Goal: Task Accomplishment & Management: Complete application form

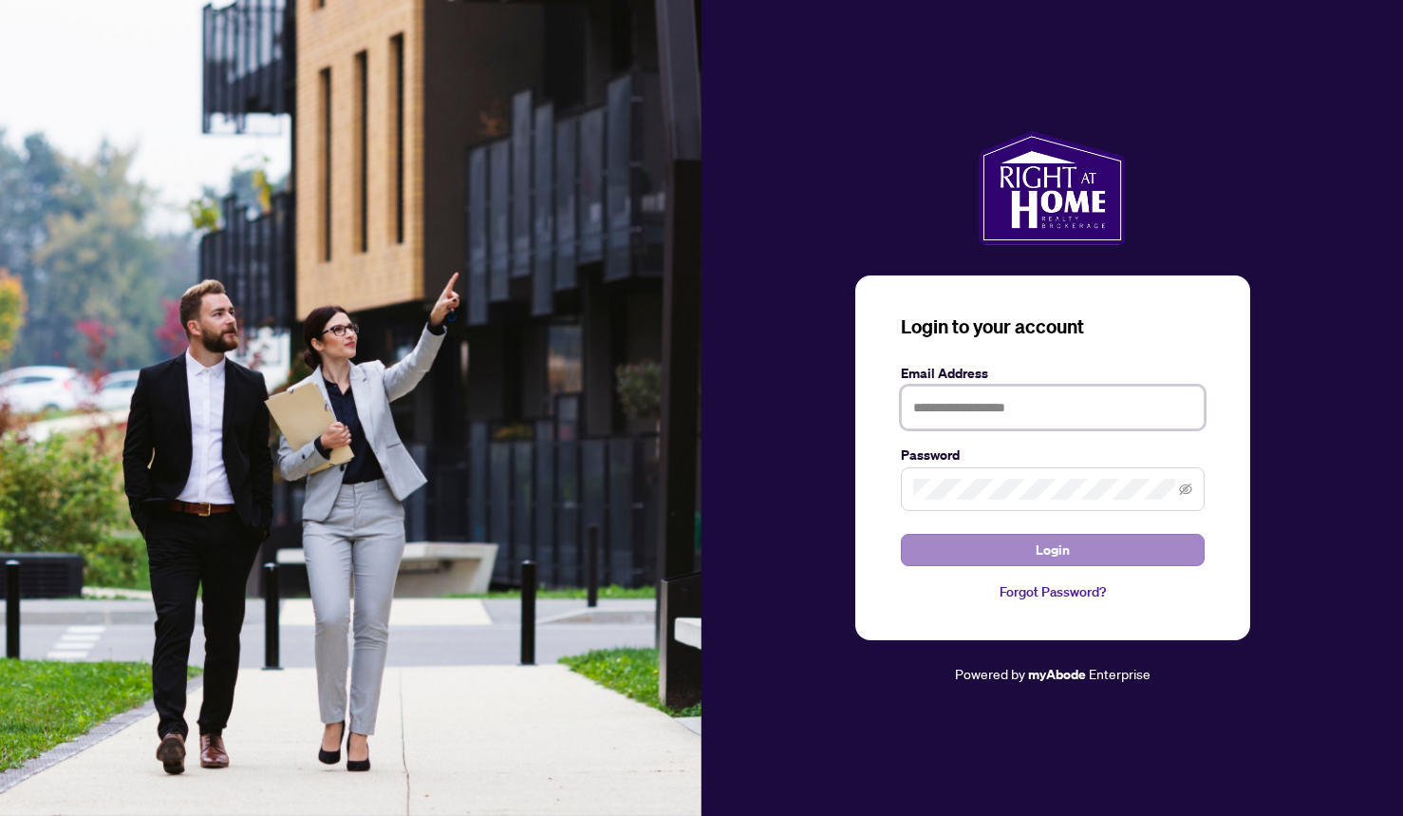
type input "**********"
click at [979, 550] on button "Login" at bounding box center [1053, 550] width 304 height 32
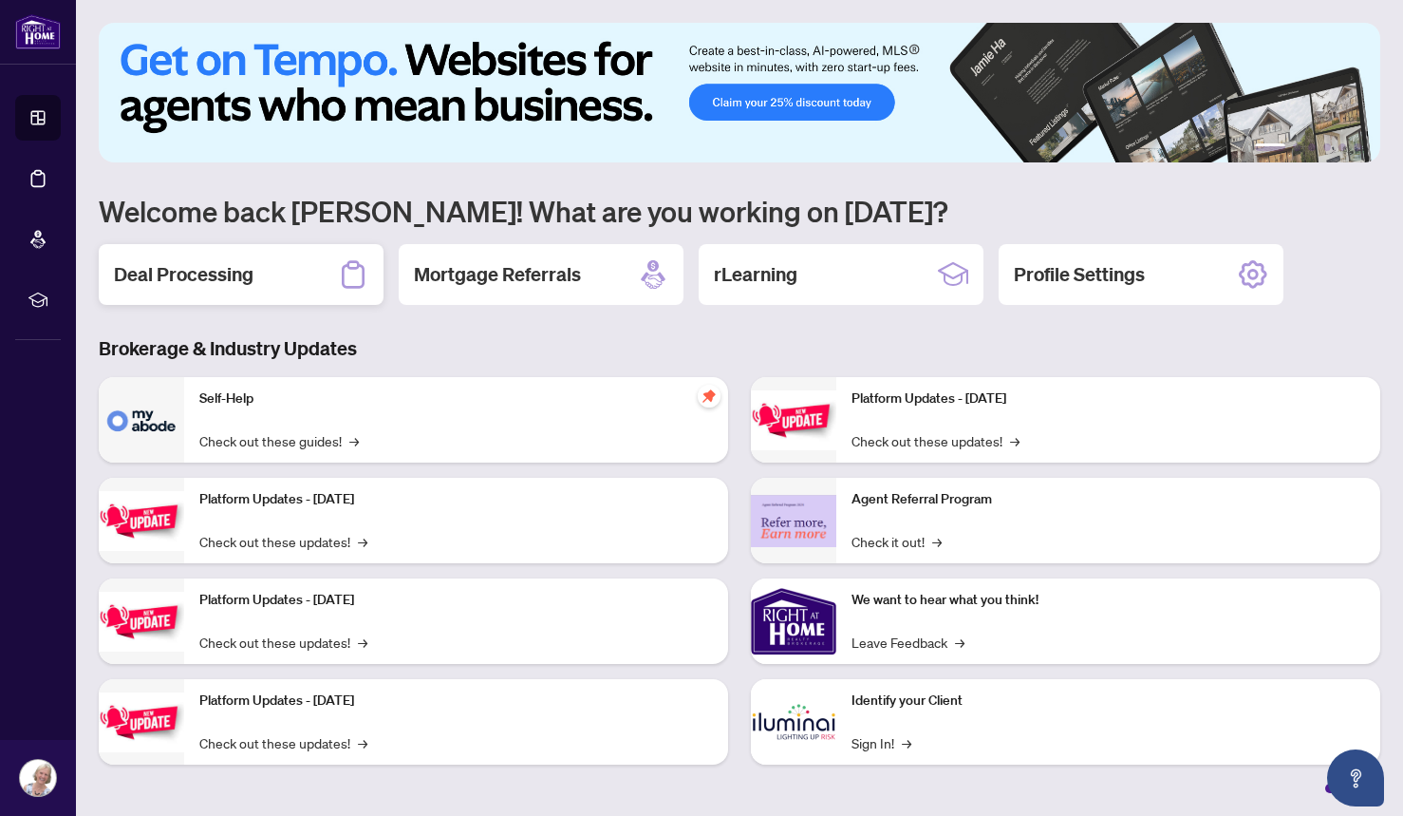
click at [315, 272] on div "Deal Processing" at bounding box center [241, 274] width 285 height 61
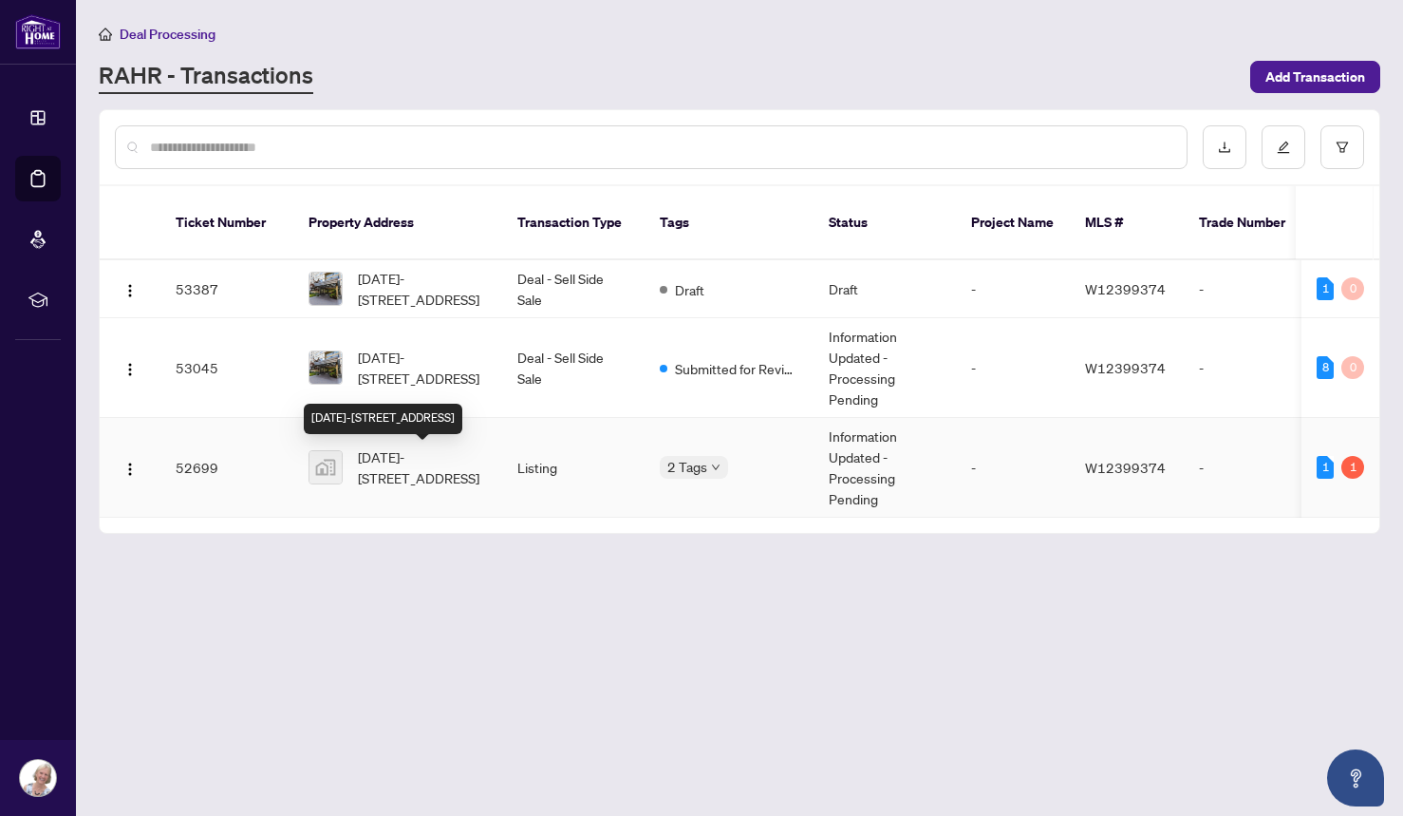
click at [420, 469] on span "[DATE]-[STREET_ADDRESS]" at bounding box center [422, 467] width 129 height 42
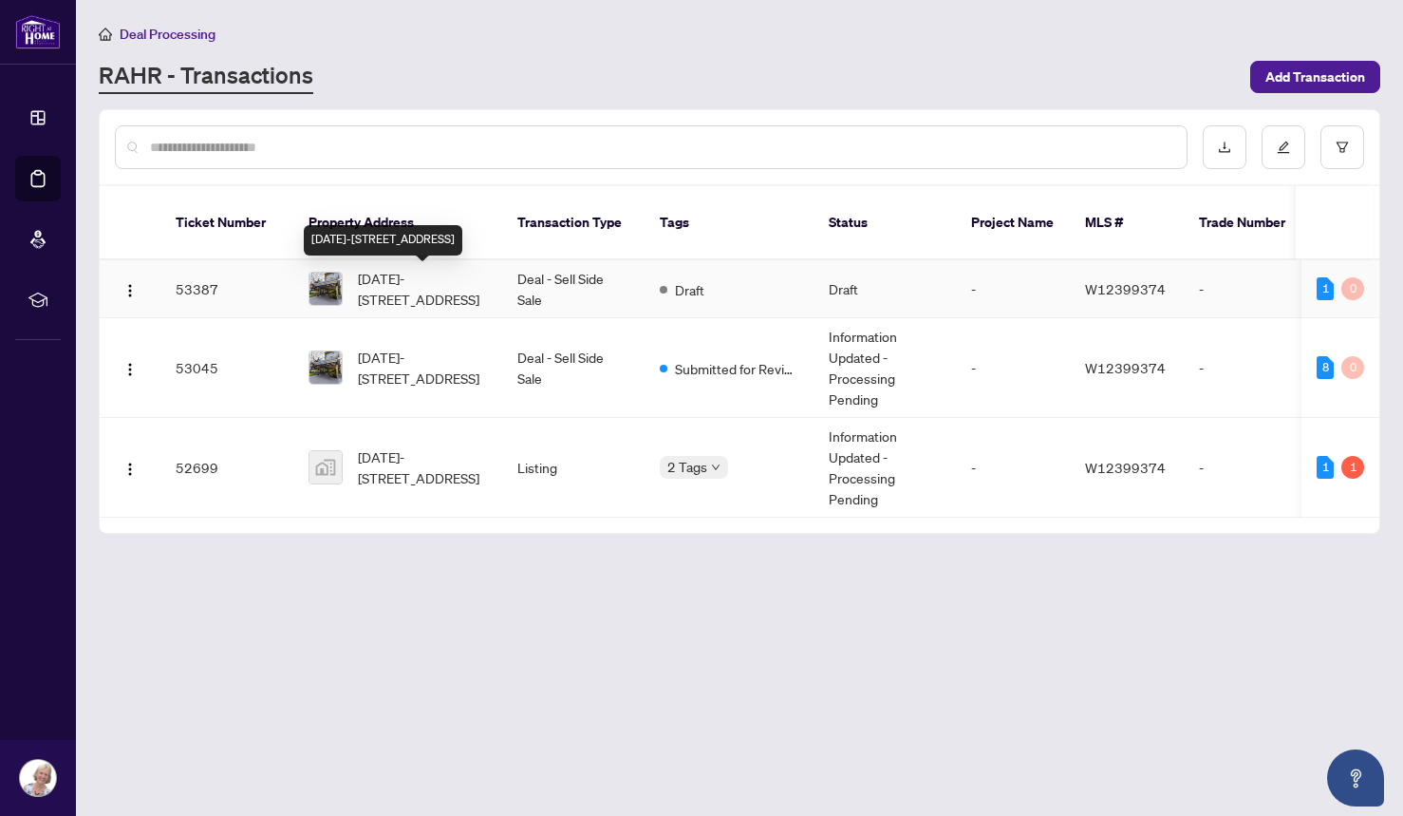
click at [382, 275] on span "[DATE]-[STREET_ADDRESS]" at bounding box center [422, 289] width 129 height 42
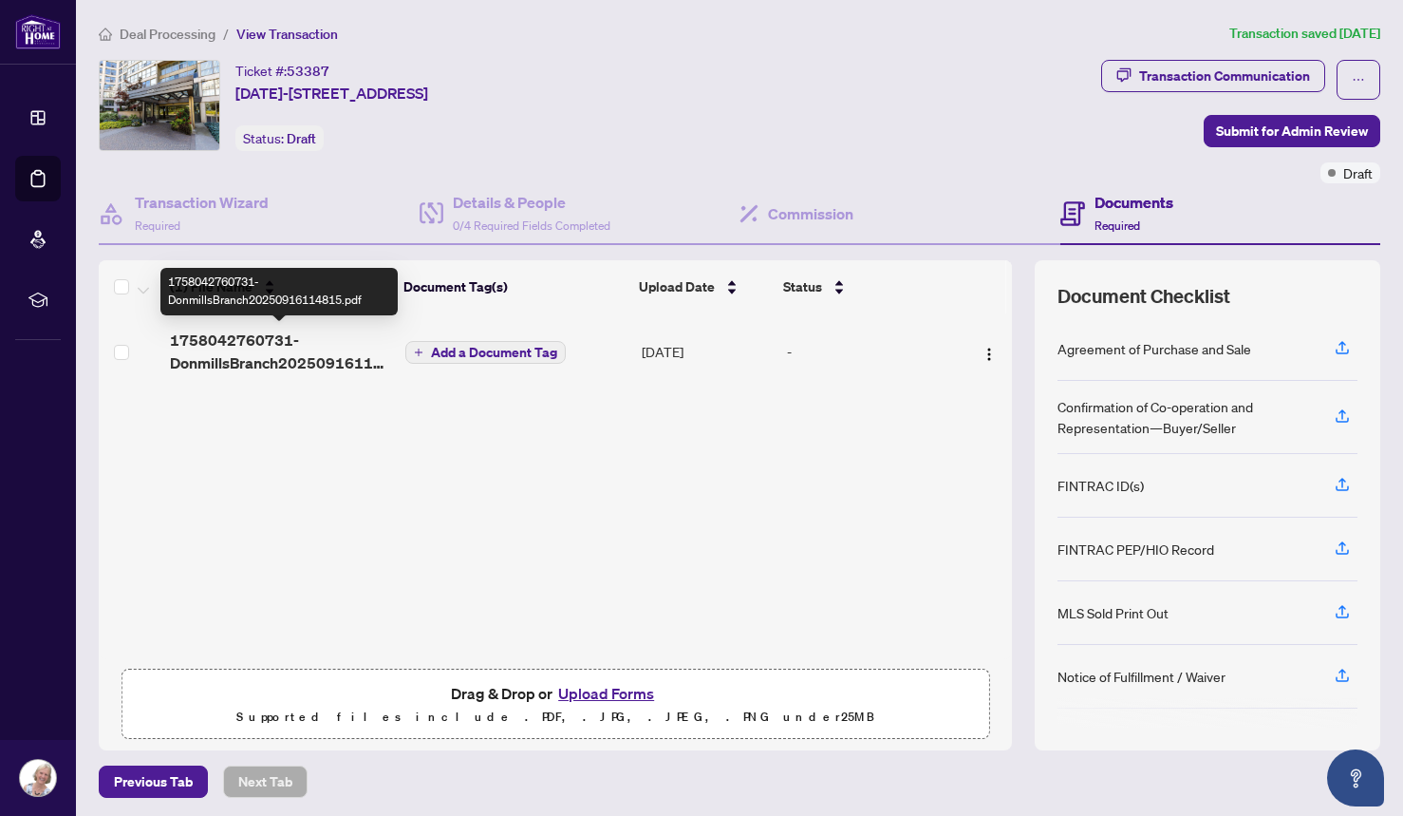
click at [278, 356] on span "1758042760731-DonmillsBranch20250916114815.pdf" at bounding box center [279, 352] width 219 height 46
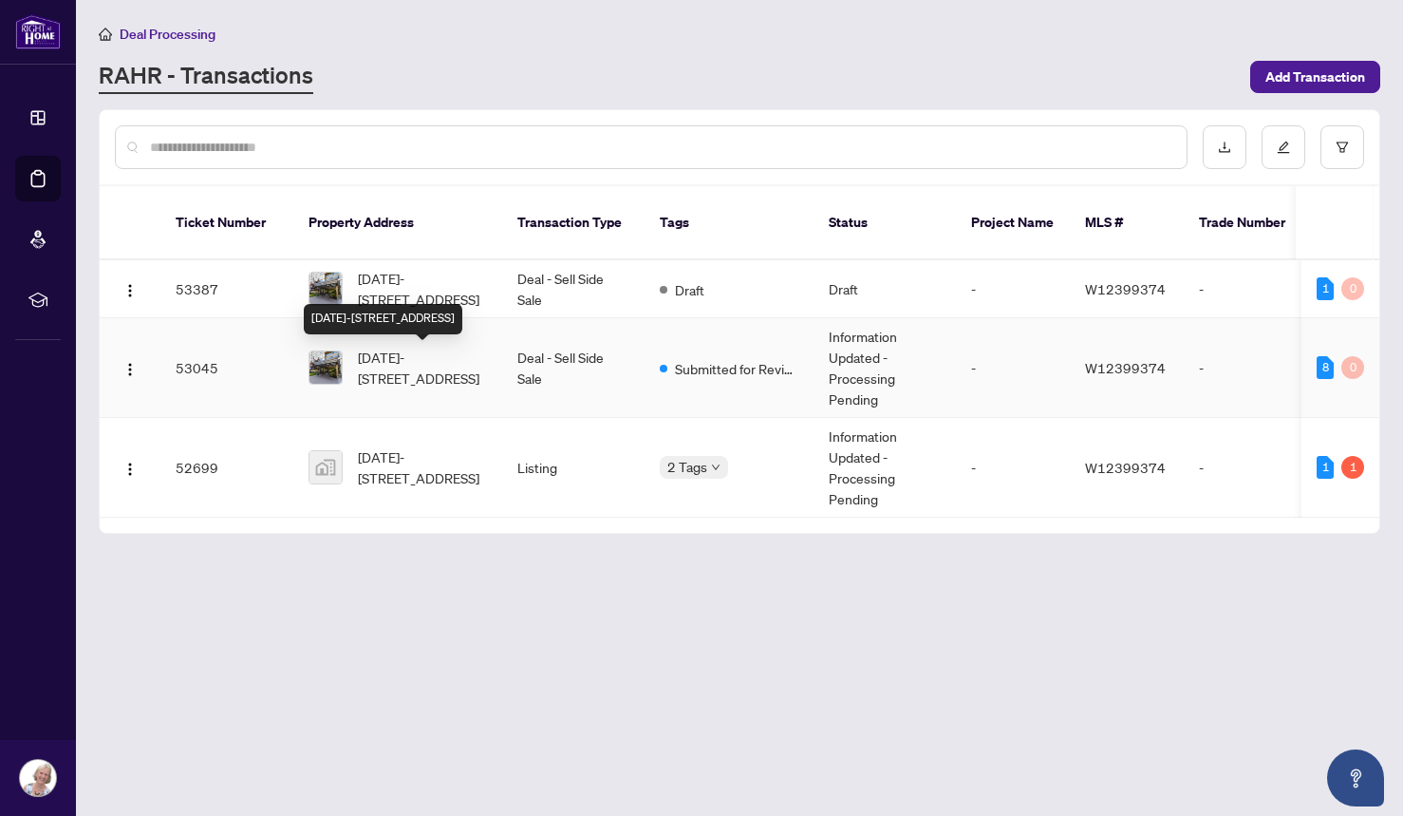
click at [424, 362] on span "[DATE]-[STREET_ADDRESS]" at bounding box center [422, 368] width 129 height 42
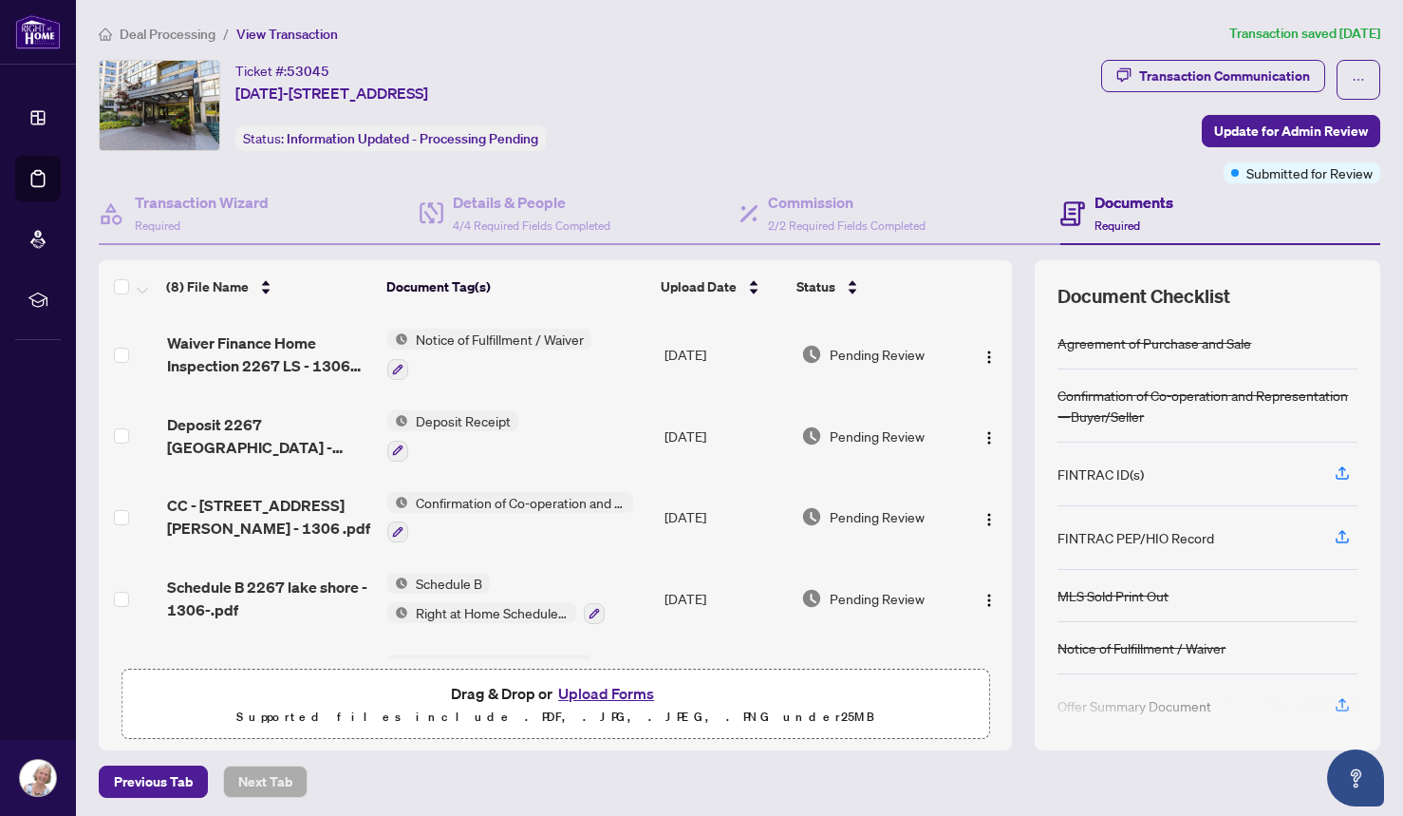
click at [612, 691] on button "Upload Forms" at bounding box center [606, 693] width 107 height 25
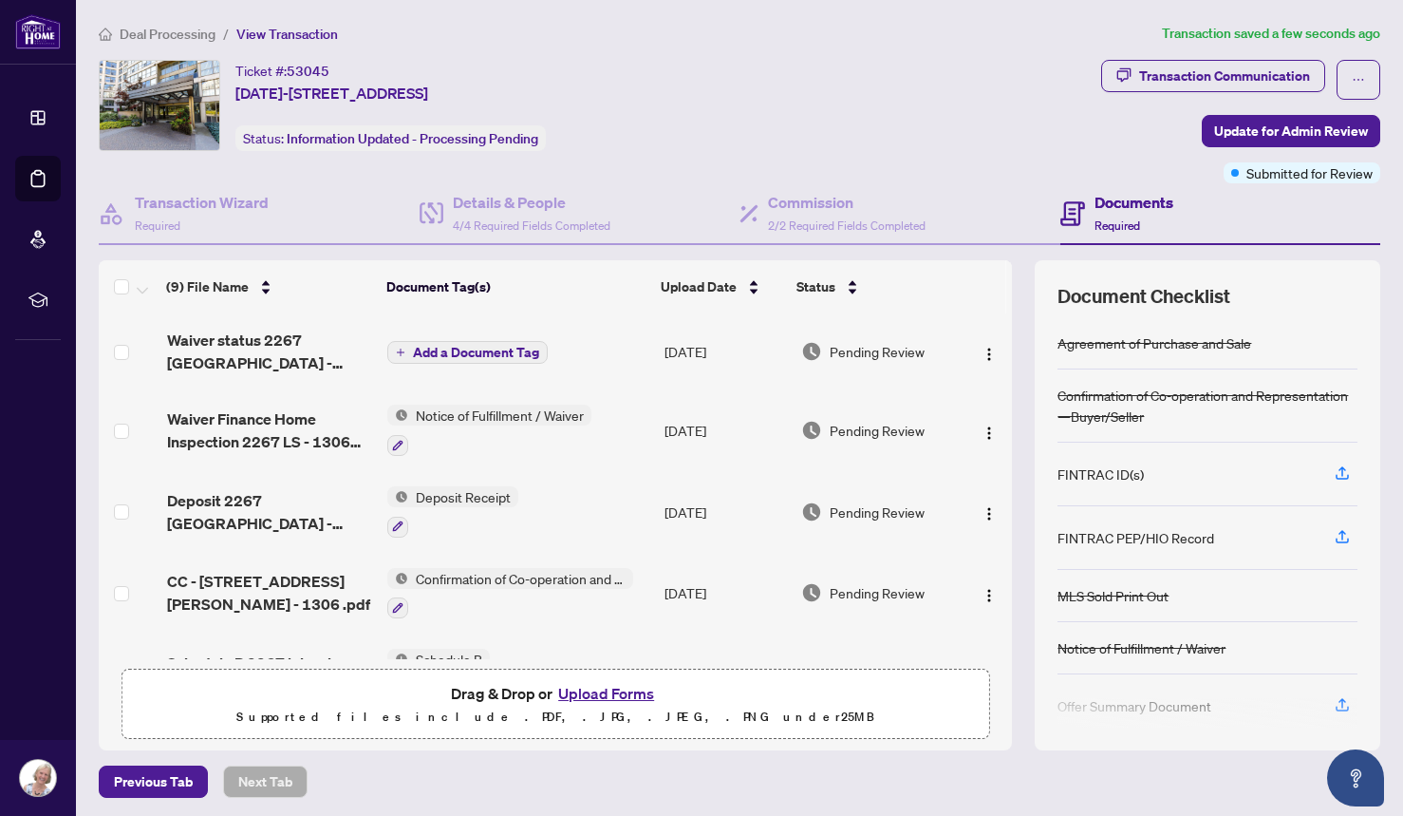
click at [521, 349] on span "Add a Document Tag" at bounding box center [476, 352] width 126 height 13
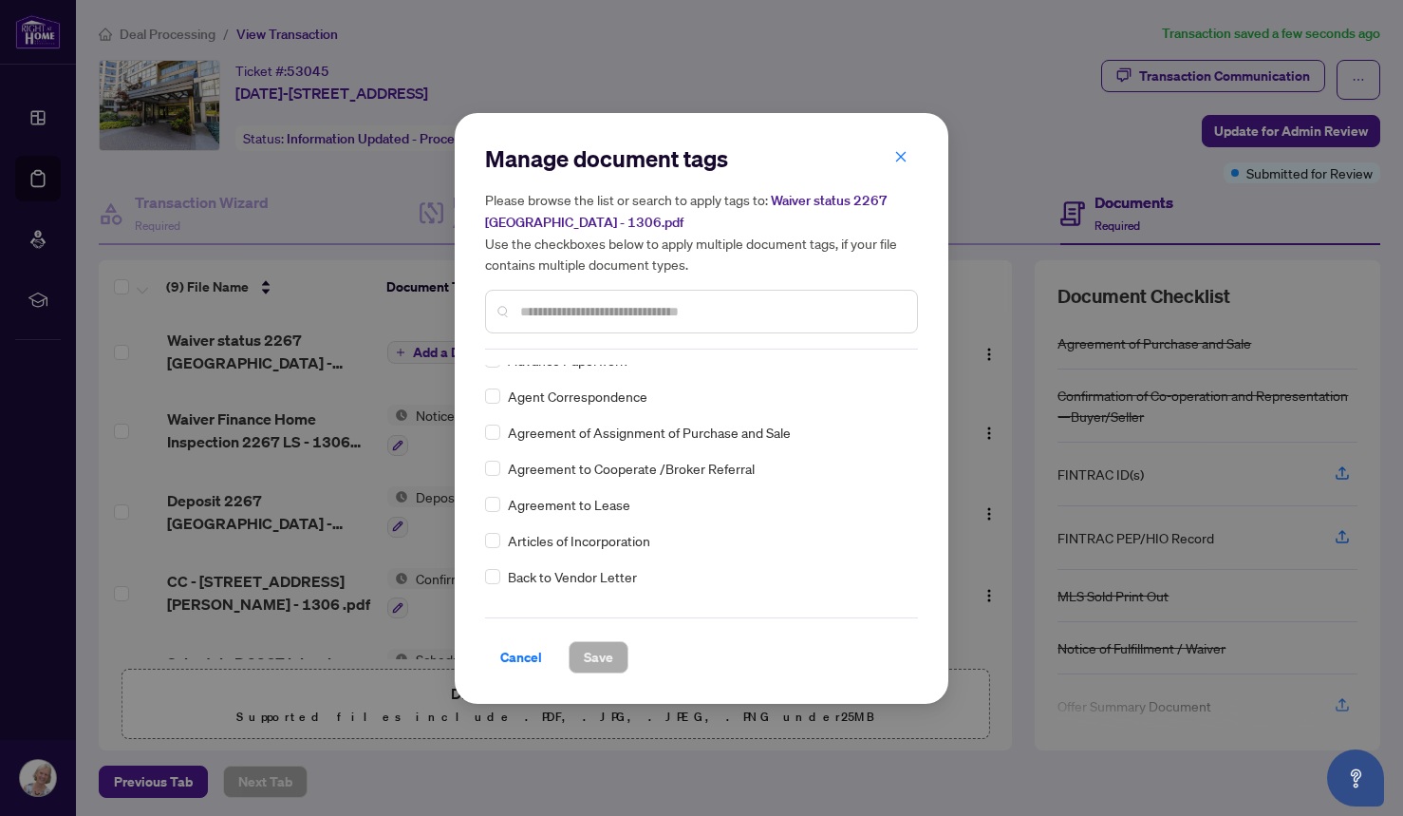
scroll to position [406, 0]
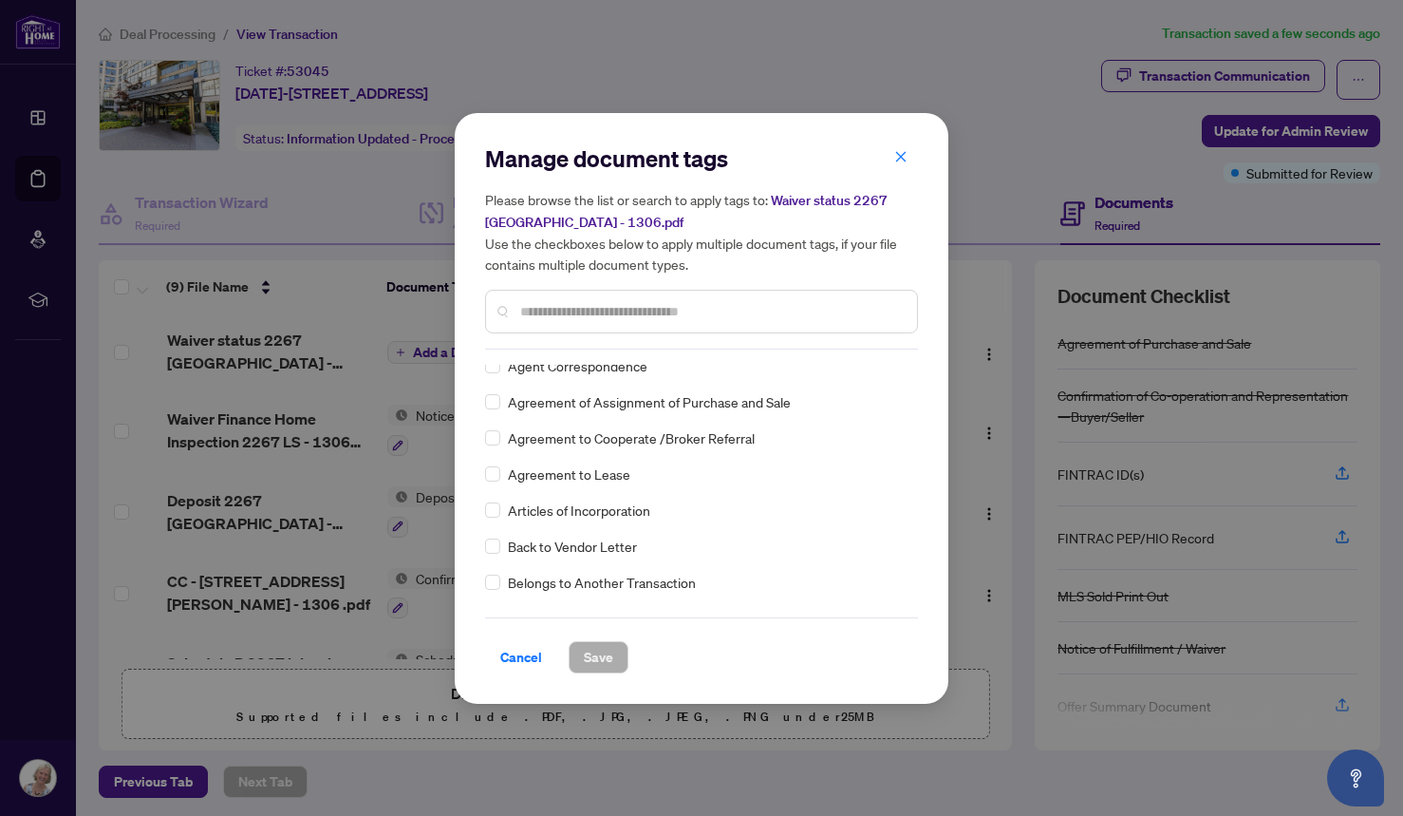
click at [559, 316] on input "text" at bounding box center [711, 311] width 382 height 21
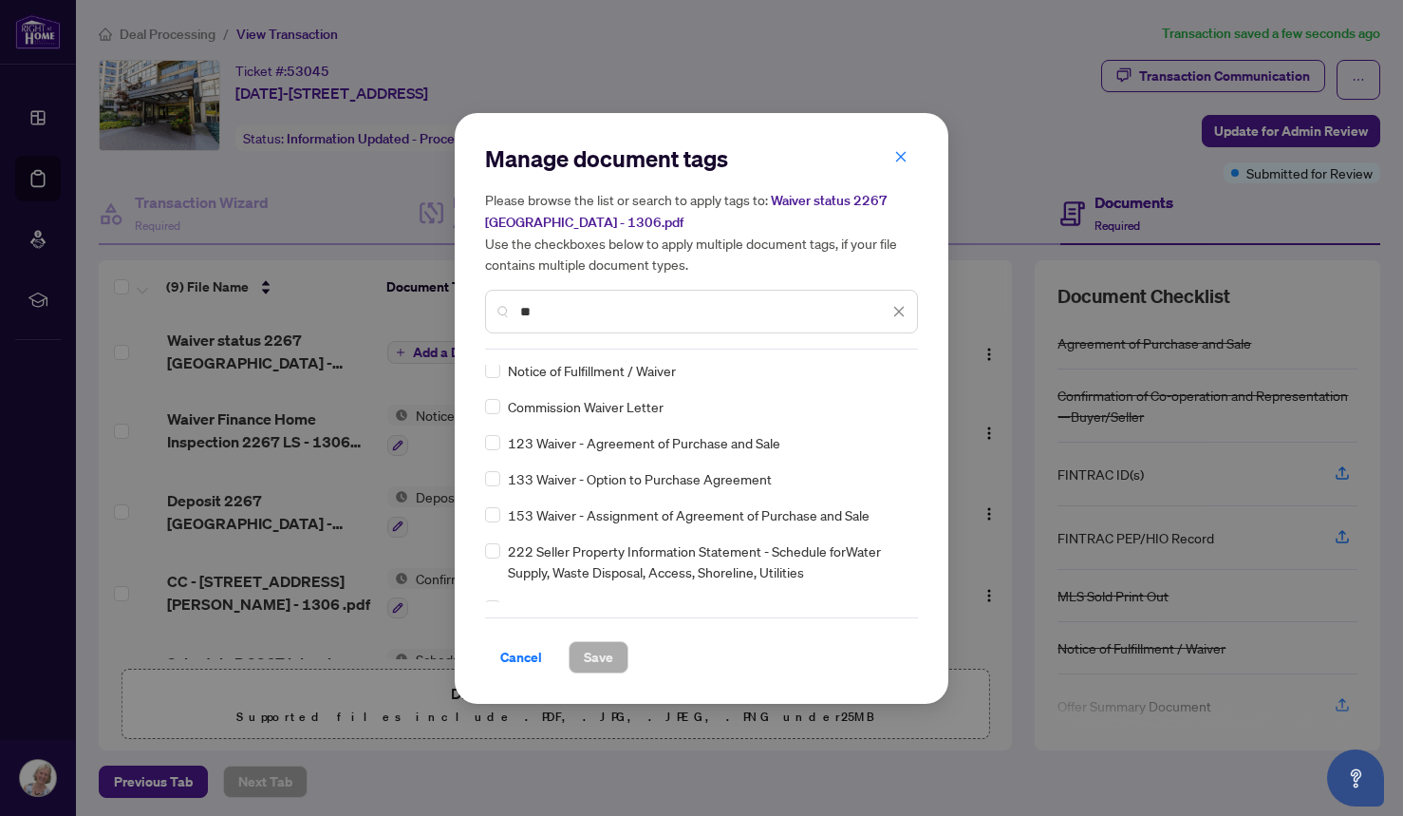
scroll to position [0, 0]
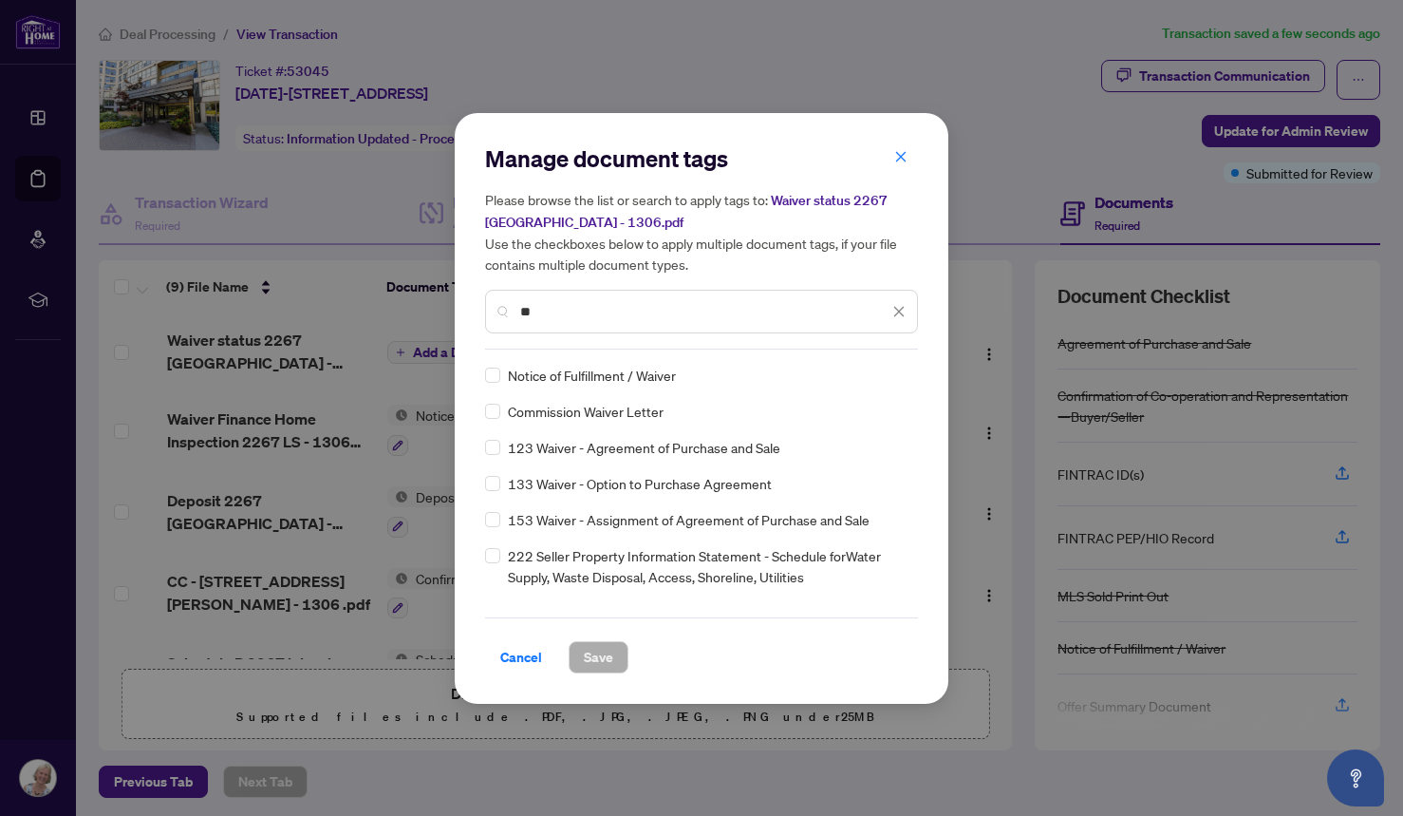
type input "**"
click at [587, 652] on span "Save" at bounding box center [598, 657] width 29 height 30
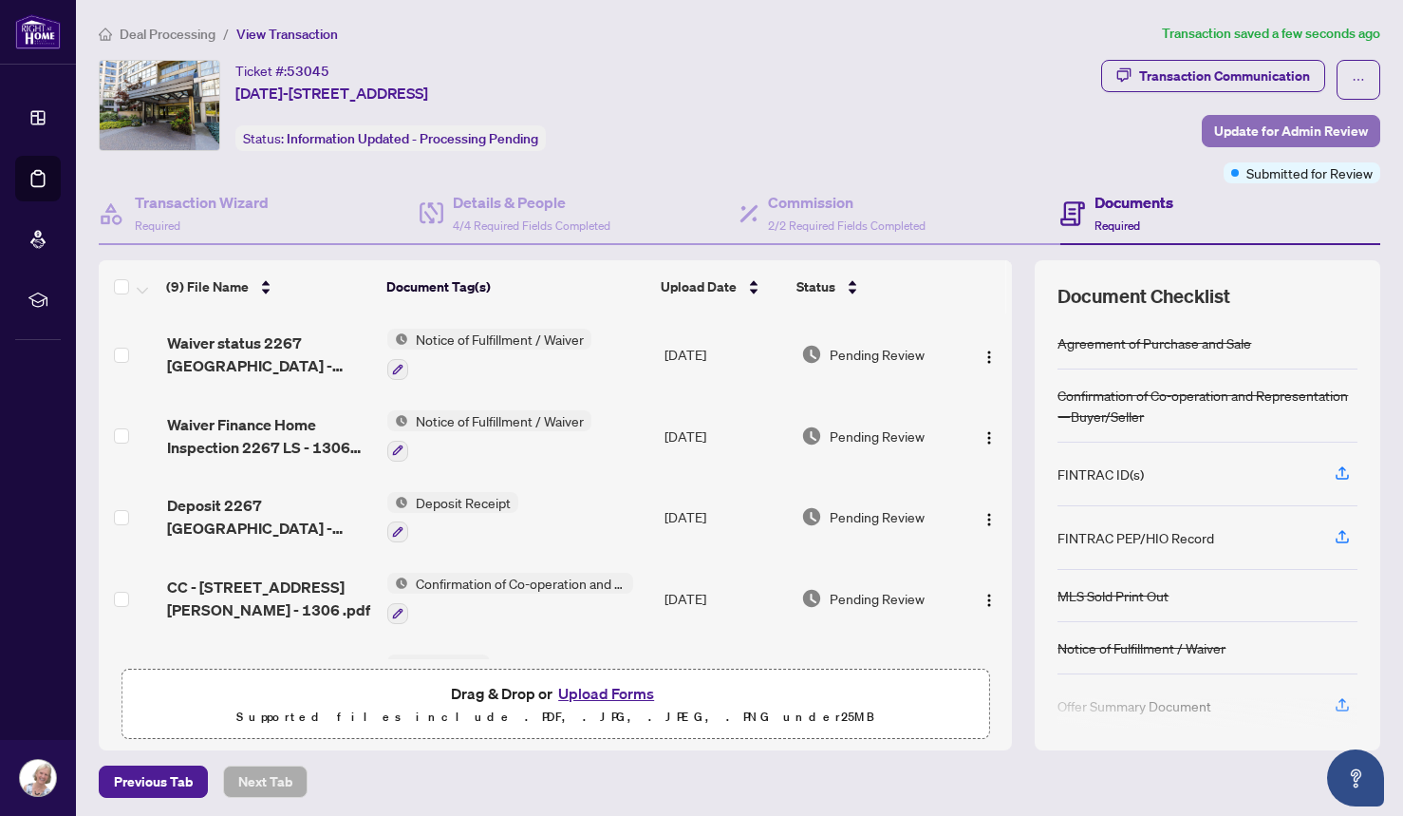
click at [1268, 132] on span "Update for Admin Review" at bounding box center [1291, 131] width 154 height 30
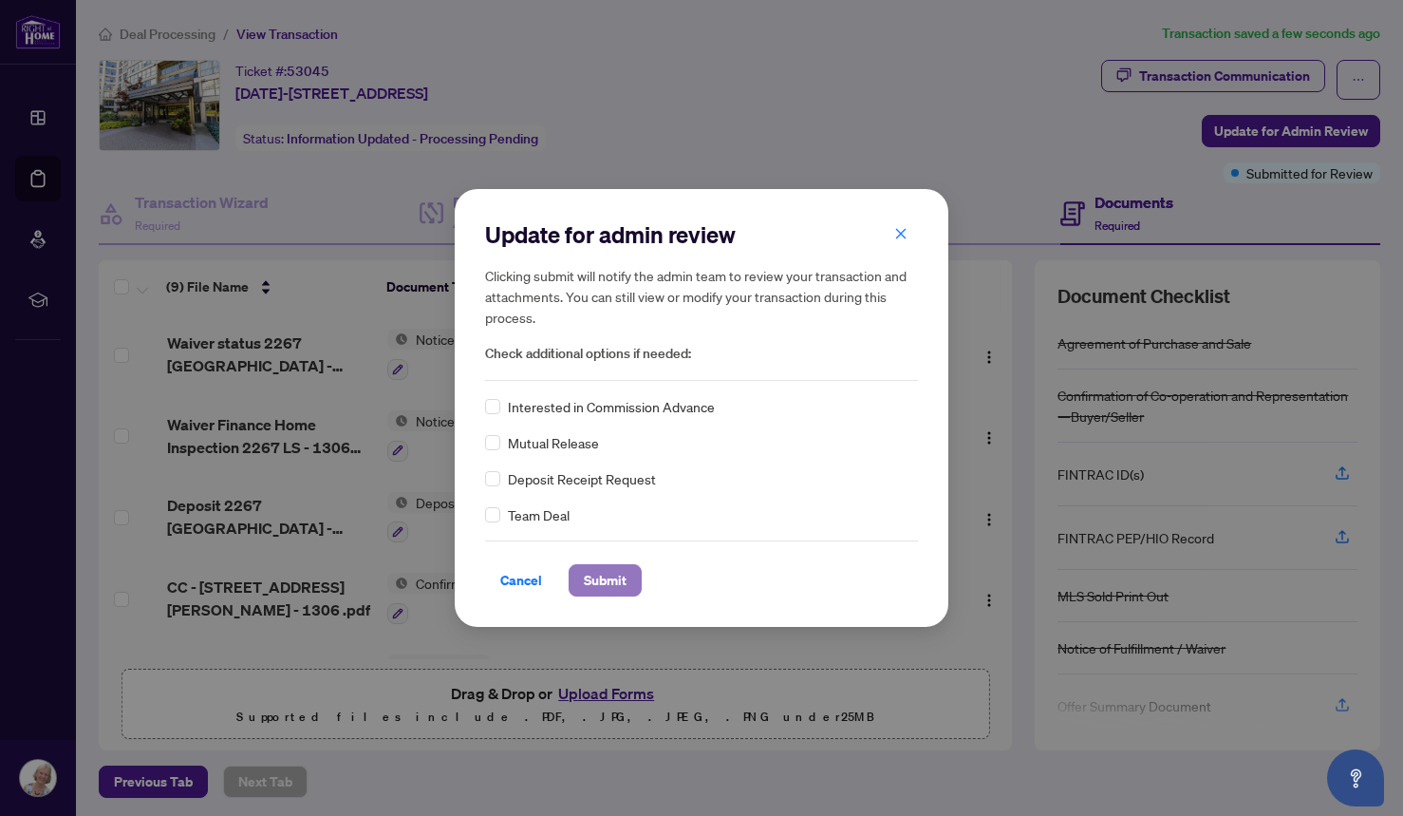
click at [599, 575] on span "Submit" at bounding box center [605, 580] width 43 height 30
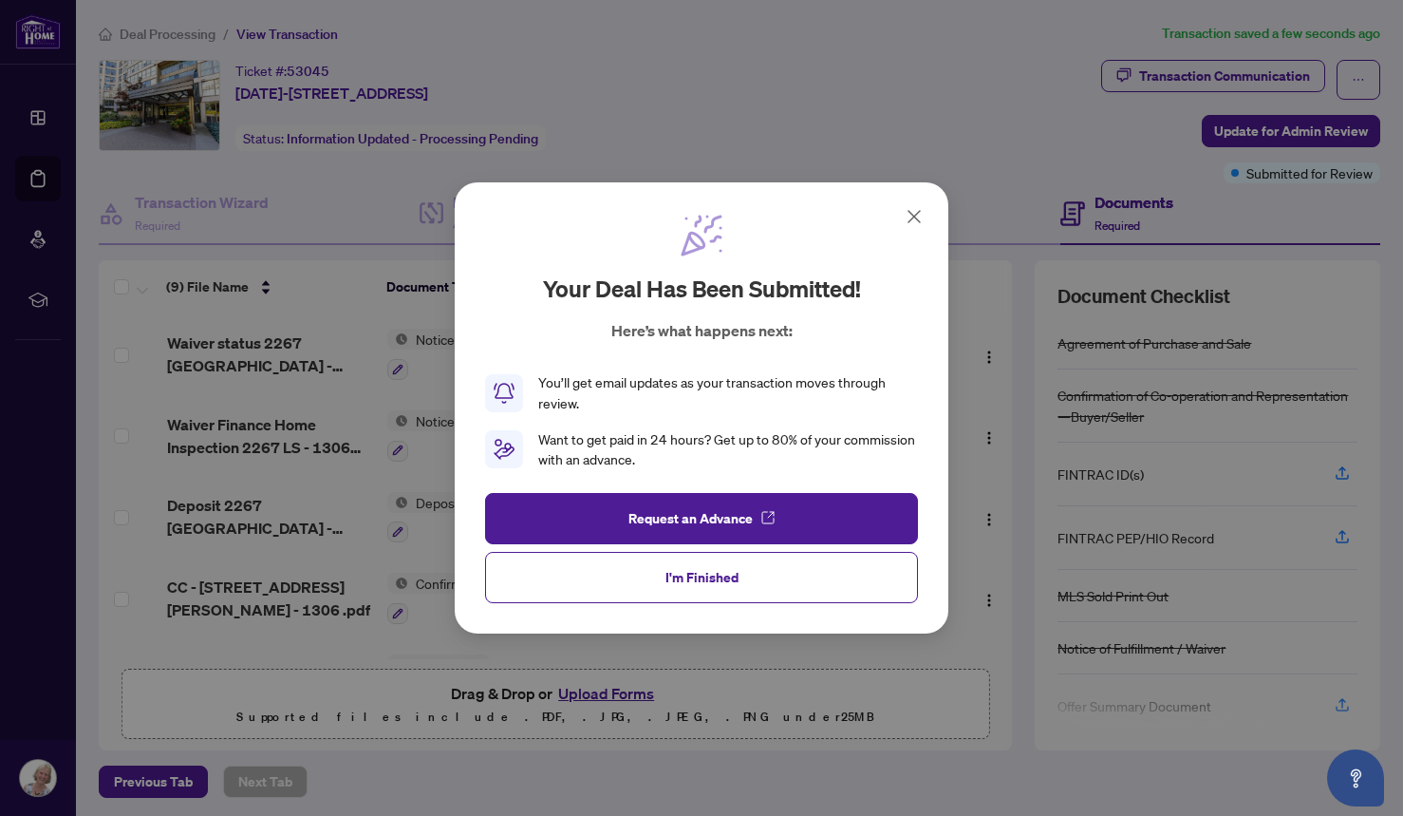
click at [915, 215] on icon at bounding box center [914, 216] width 11 height 11
